Goal: Answer question/provide support: Share knowledge or assist other users

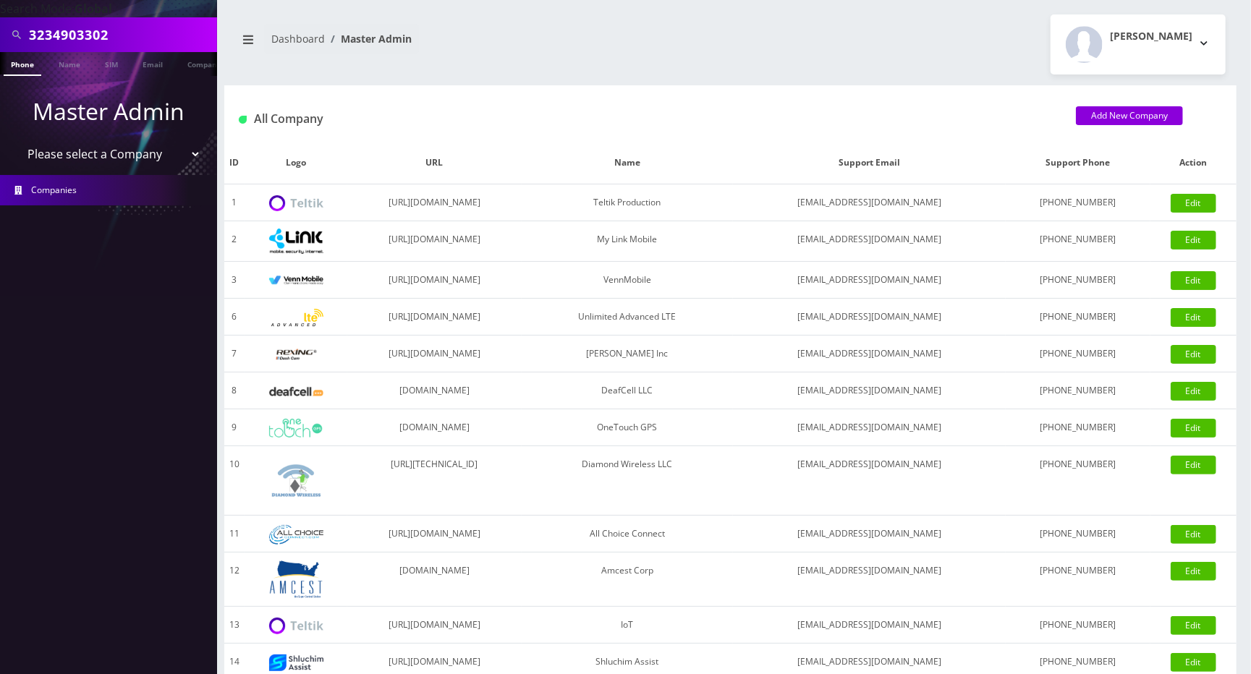
click at [165, 33] on input "3234903302" at bounding box center [121, 34] width 184 height 27
paste input "4432403479"
type input "4432403479"
click at [24, 65] on link "Phone" at bounding box center [23, 64] width 38 height 24
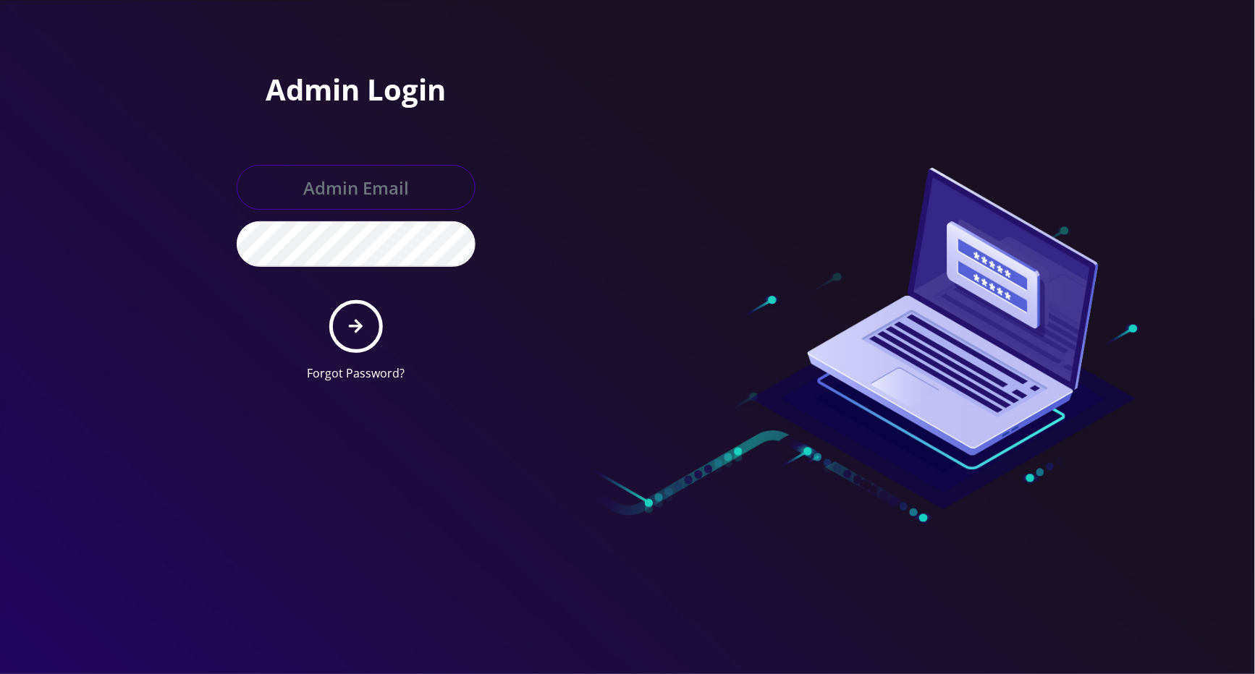
type input "[EMAIL_ADDRESS][DOMAIN_NAME]"
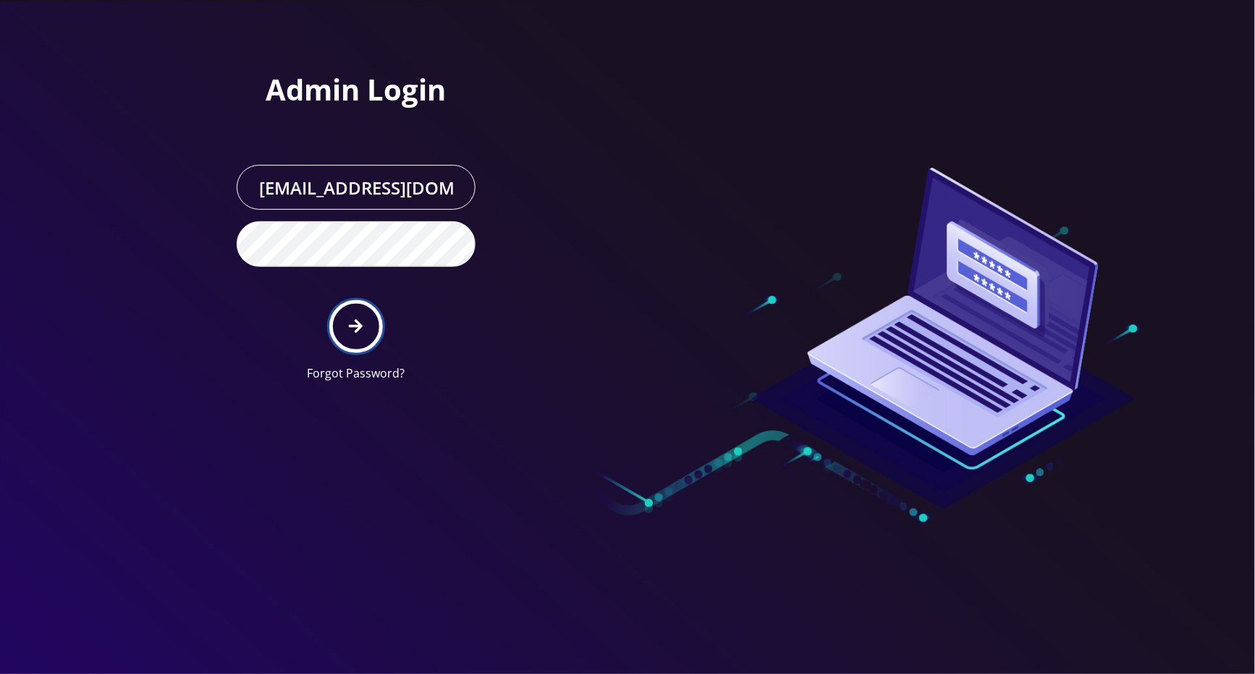
drag, startPoint x: 365, startPoint y: 321, endPoint x: 430, endPoint y: 309, distance: 66.3
click at [365, 323] on button "submit" at bounding box center [355, 326] width 53 height 53
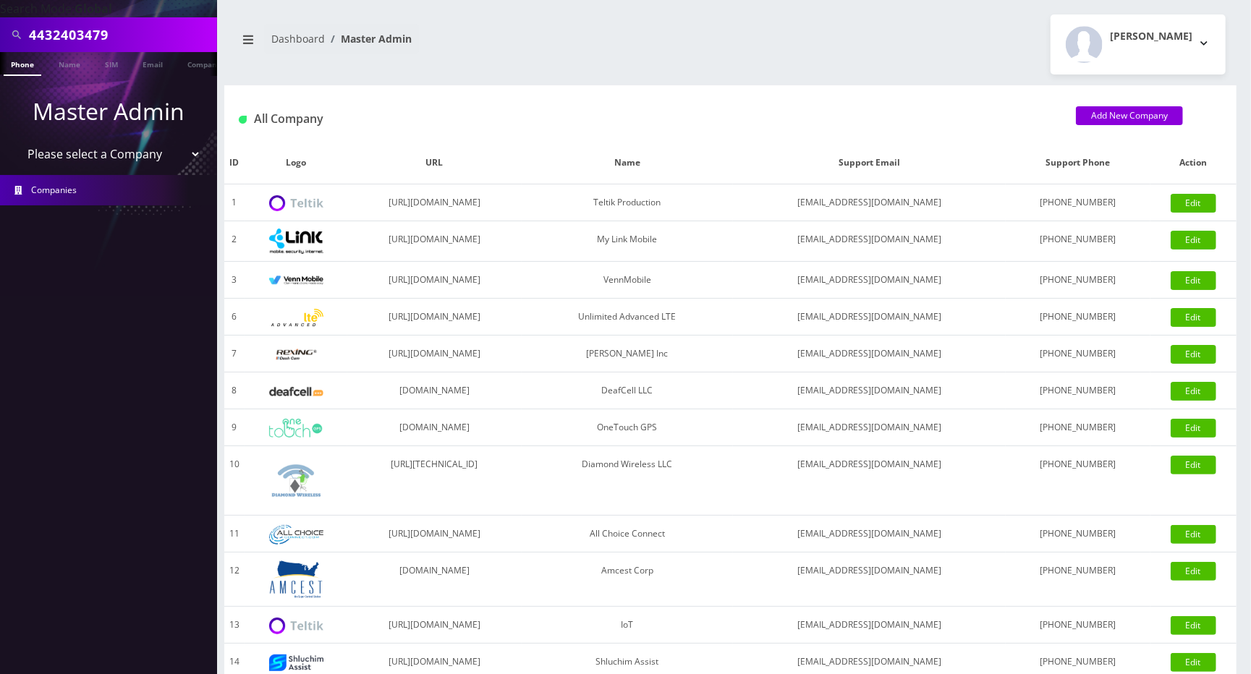
click at [25, 65] on link "Phone" at bounding box center [23, 64] width 38 height 24
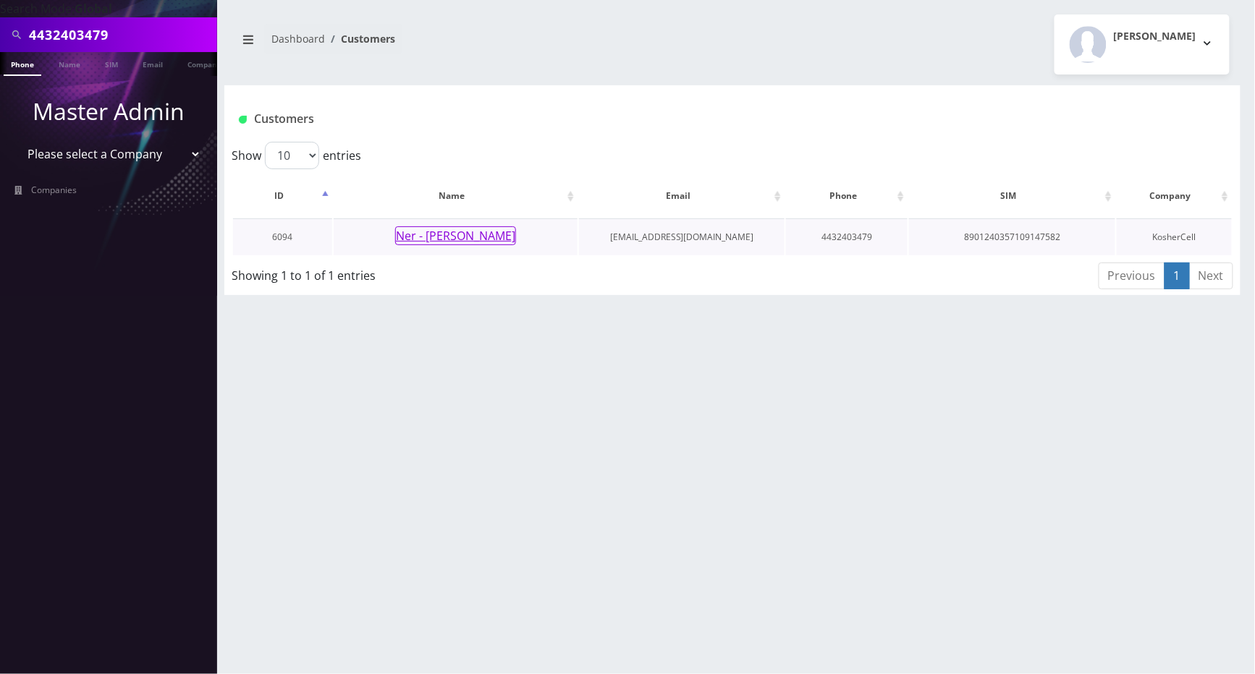
click at [417, 237] on button "Ner - [PERSON_NAME]" at bounding box center [455, 235] width 121 height 19
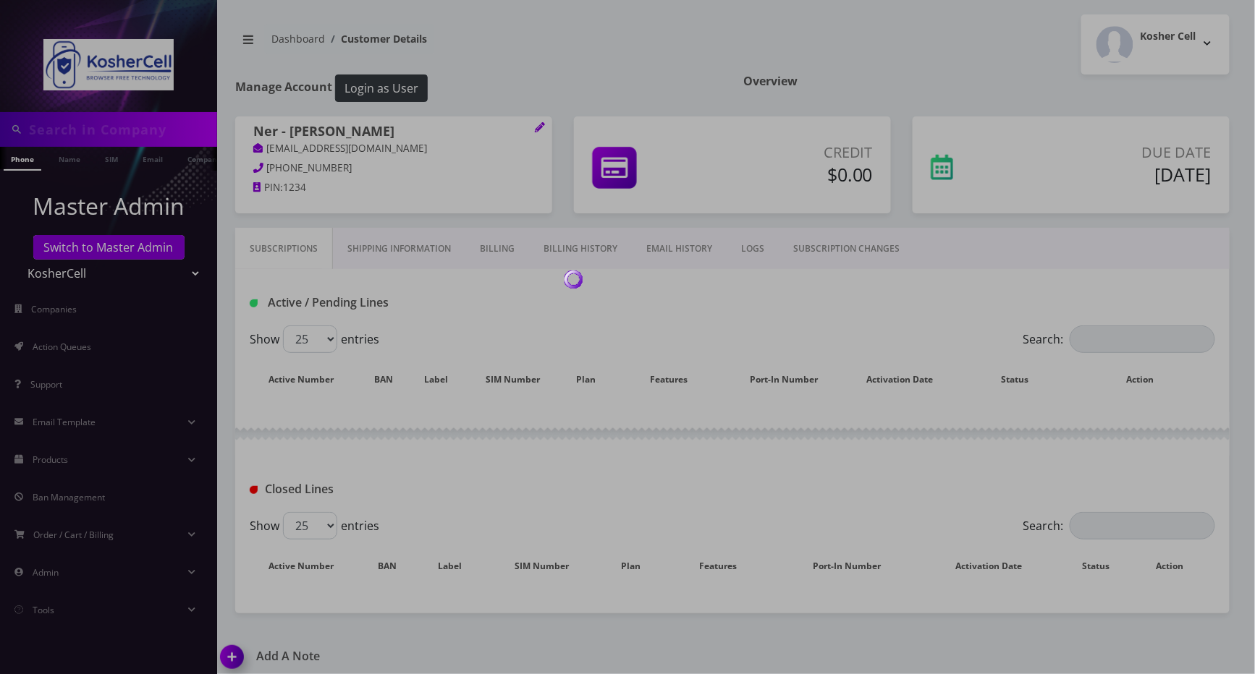
type input "4432403479"
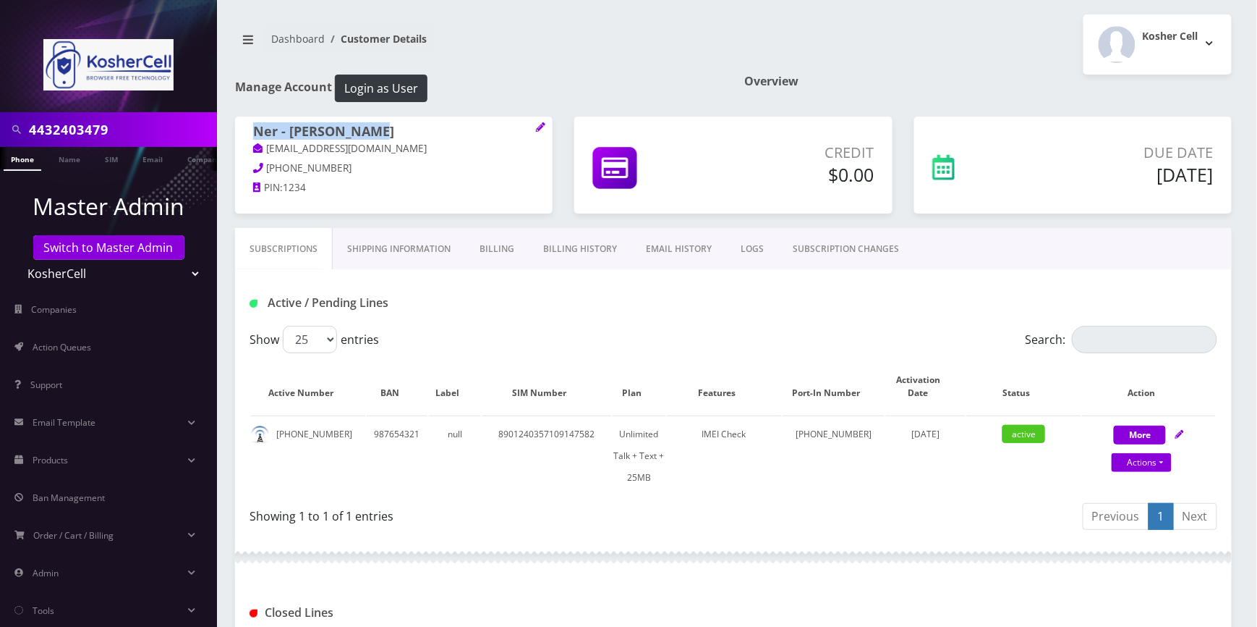
drag, startPoint x: 400, startPoint y: 133, endPoint x: 247, endPoint y: 132, distance: 152.7
click at [247, 132] on div "Ner - Nachman Kahn chaimkhan@gmail.com 443-240-3479 PIN: 1234" at bounding box center [394, 161] width 318 height 90
click at [574, 66] on div "Dashboard Customer Details Kosher Cell Logout" at bounding box center [733, 44] width 1019 height 60
drag, startPoint x: 379, startPoint y: 146, endPoint x: 266, endPoint y: 144, distance: 112.9
click at [266, 144] on p "chaimkhan@gmail.com" at bounding box center [393, 149] width 281 height 16
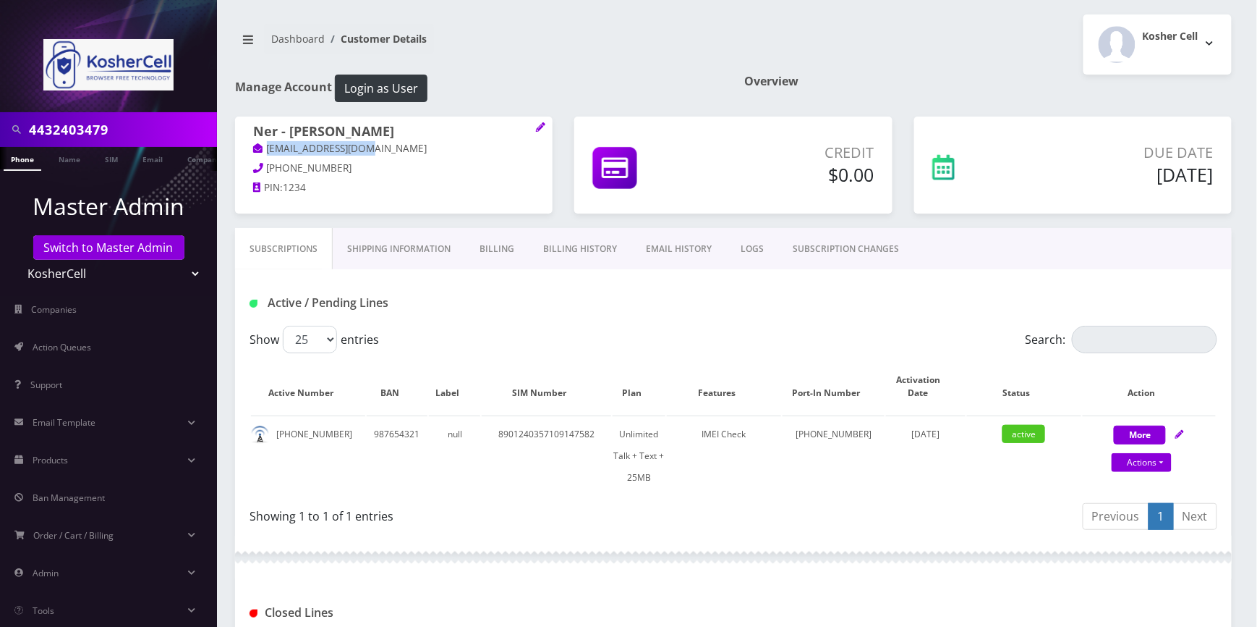
copy link "chaimkhan@gmail.com"
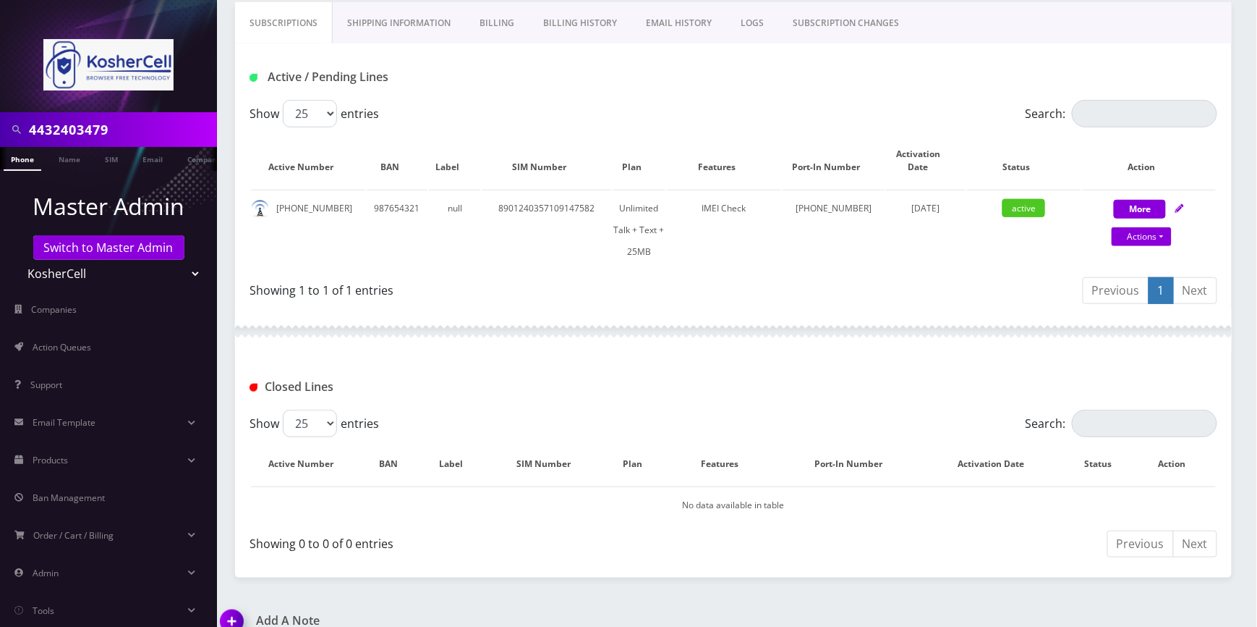
click at [237, 605] on img at bounding box center [234, 626] width 43 height 43
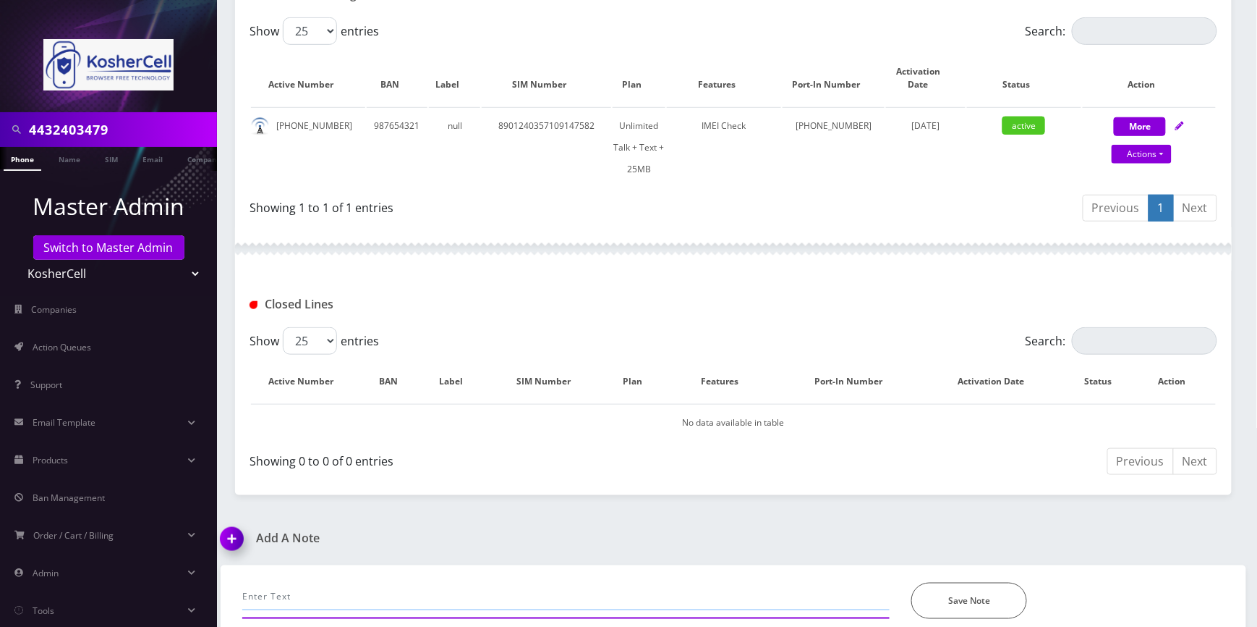
click at [396, 582] on input "text" at bounding box center [566, 595] width 648 height 27
click at [550, 582] on input "call- port out request. He is planning to travel outside the counrty. -jas" at bounding box center [566, 595] width 648 height 27
type input "call- port out request. He is planning to travel outside the county. -jas"
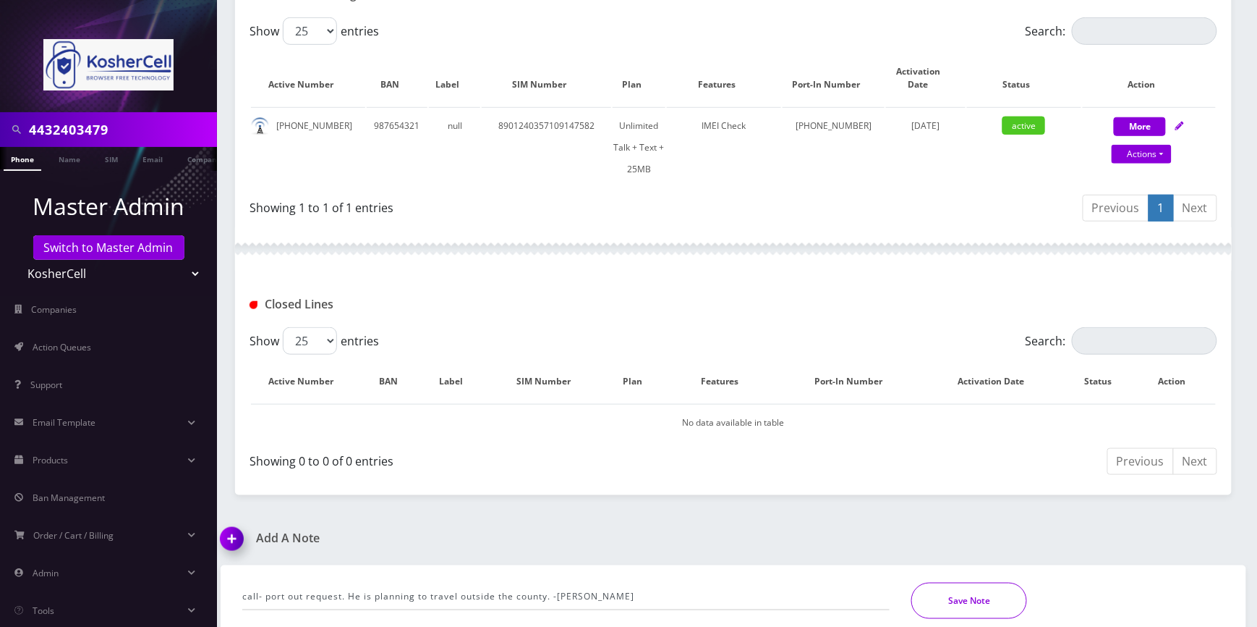
drag, startPoint x: 974, startPoint y: 586, endPoint x: 872, endPoint y: 543, distance: 110.6
click at [974, 585] on button "Save Note" at bounding box center [970, 600] width 116 height 36
